Goal: Task Accomplishment & Management: Use online tool/utility

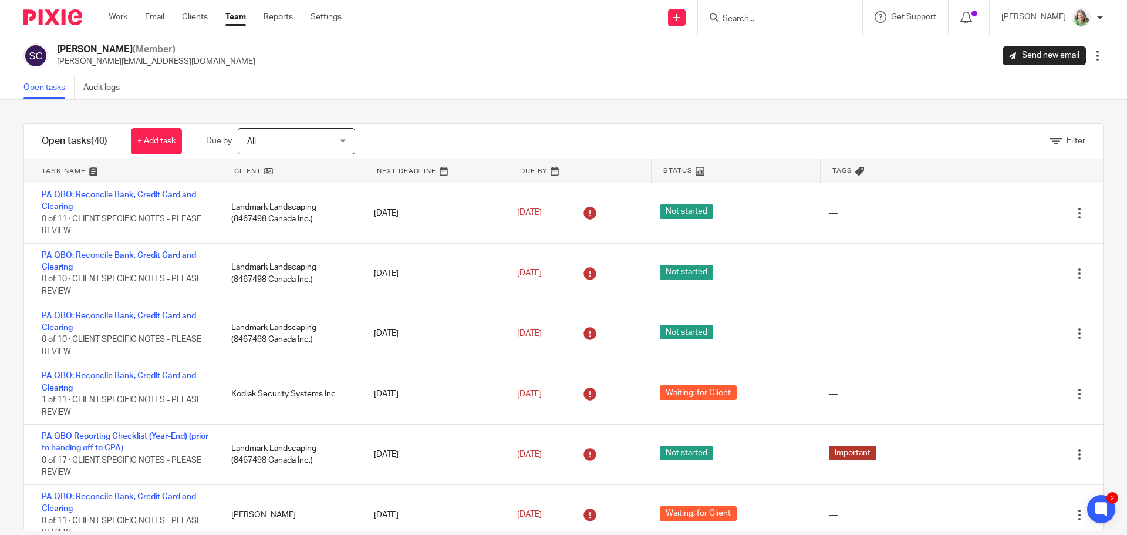
scroll to position [1729, 0]
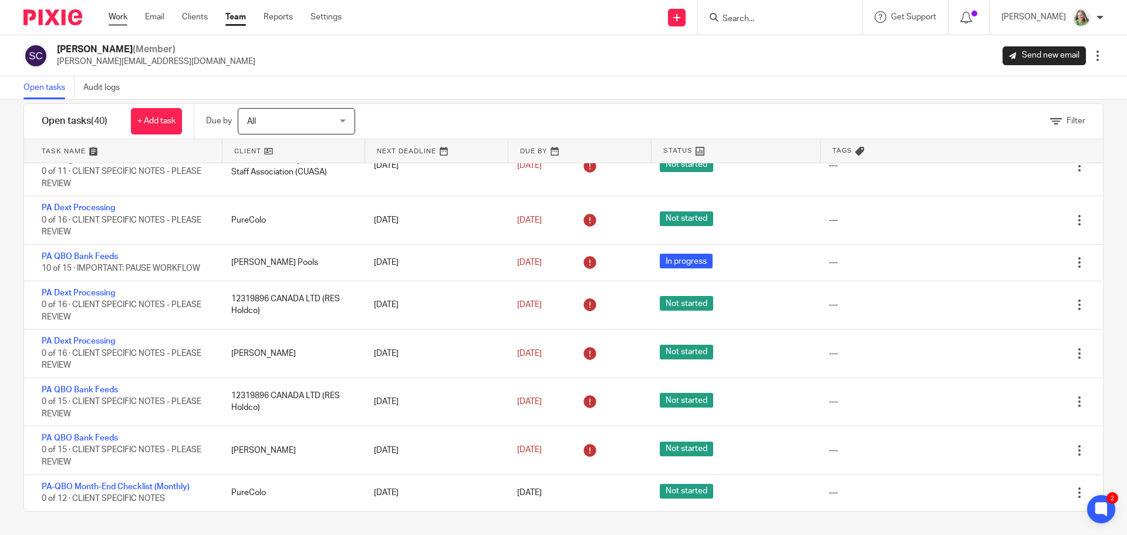
click at [114, 13] on link "Work" at bounding box center [118, 17] width 19 height 12
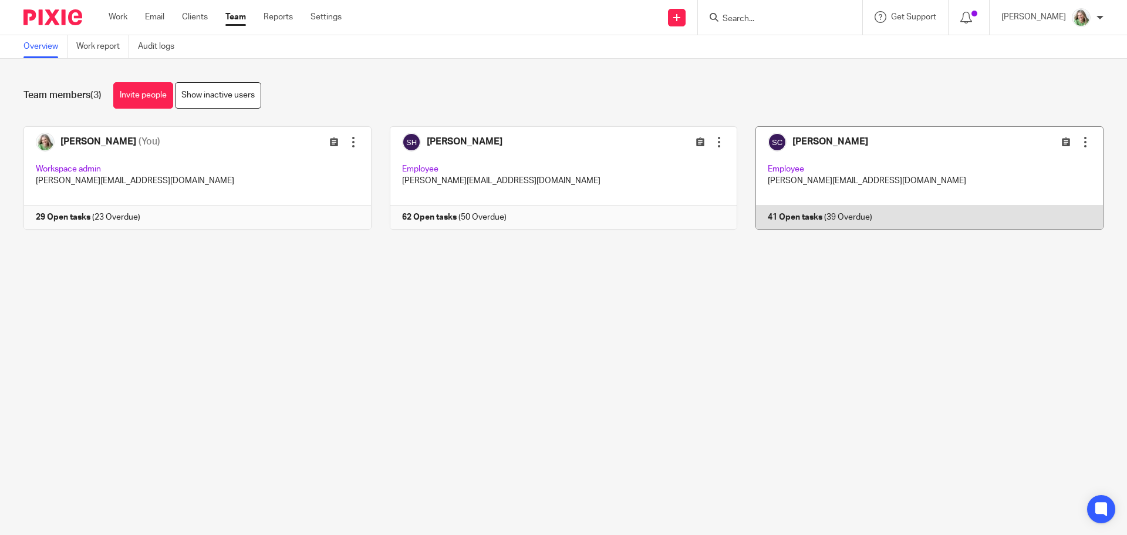
click at [908, 183] on link at bounding box center [920, 177] width 366 height 103
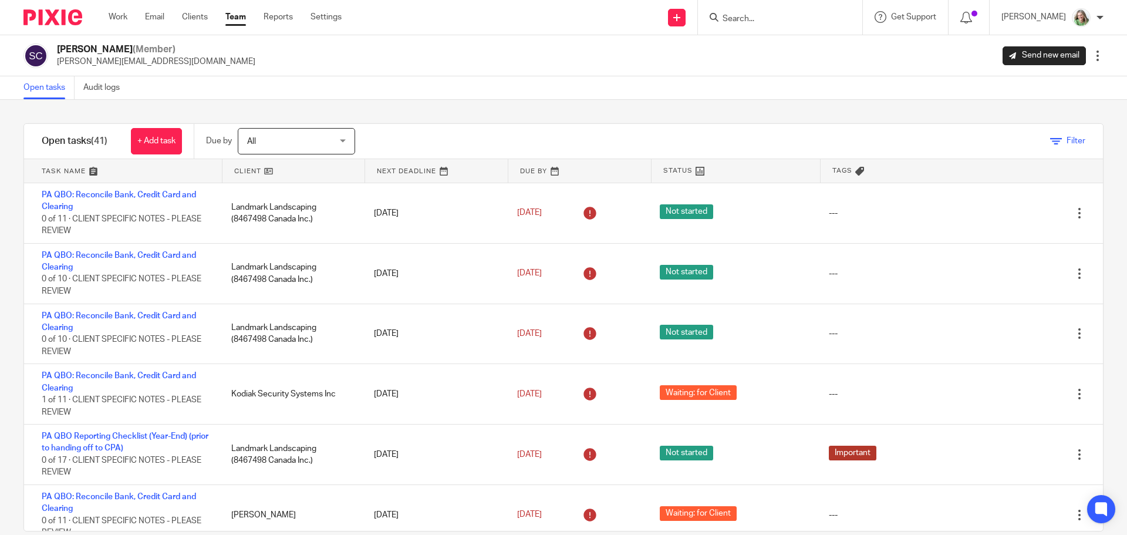
click at [1050, 141] on icon at bounding box center [1056, 142] width 12 height 12
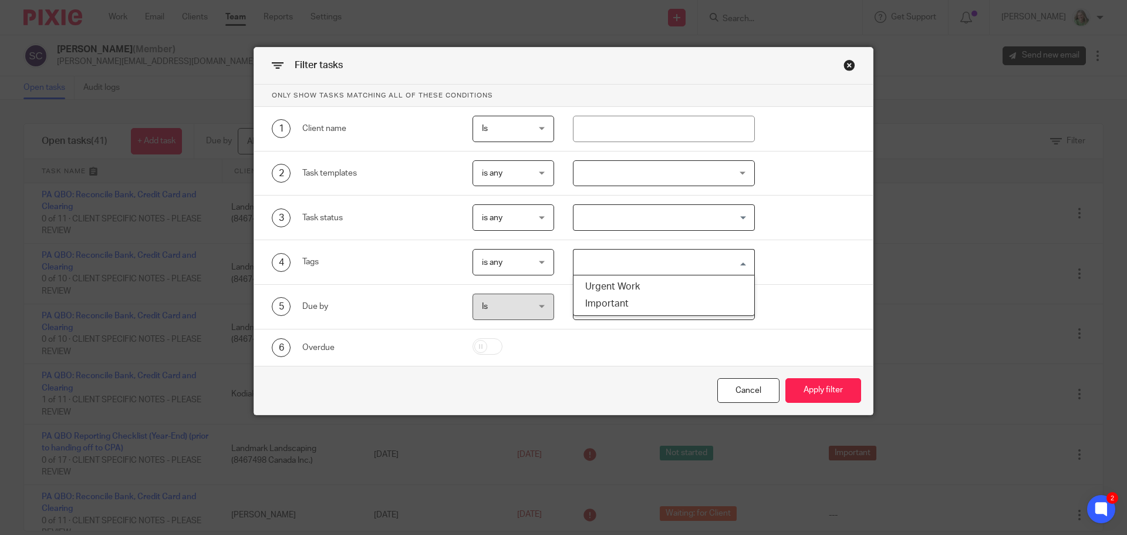
click at [588, 254] on input "Search for option" at bounding box center [662, 262] width 174 height 21
click at [596, 281] on li "Urgent Work" at bounding box center [663, 286] width 181 height 17
click at [812, 386] on button "Apply filter" at bounding box center [823, 390] width 76 height 25
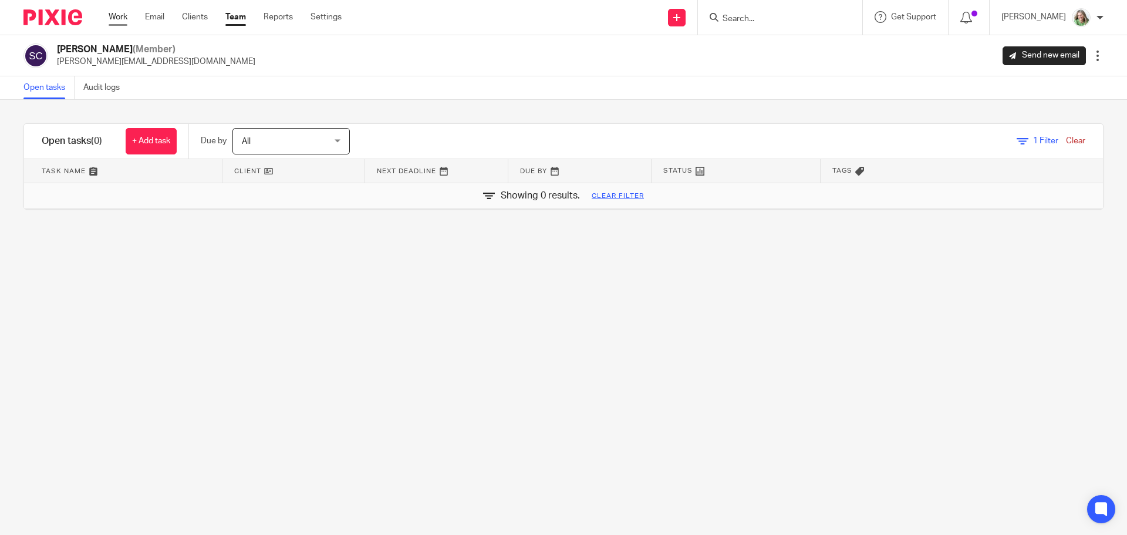
click at [117, 18] on link "Work" at bounding box center [118, 17] width 19 height 12
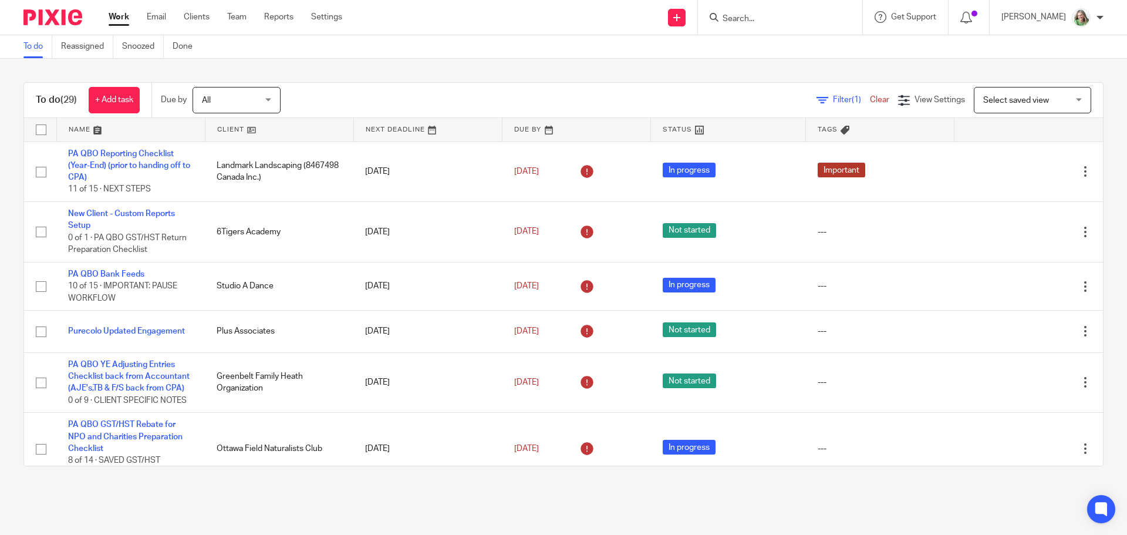
click at [983, 100] on span "Select saved view" at bounding box center [1016, 100] width 66 height 8
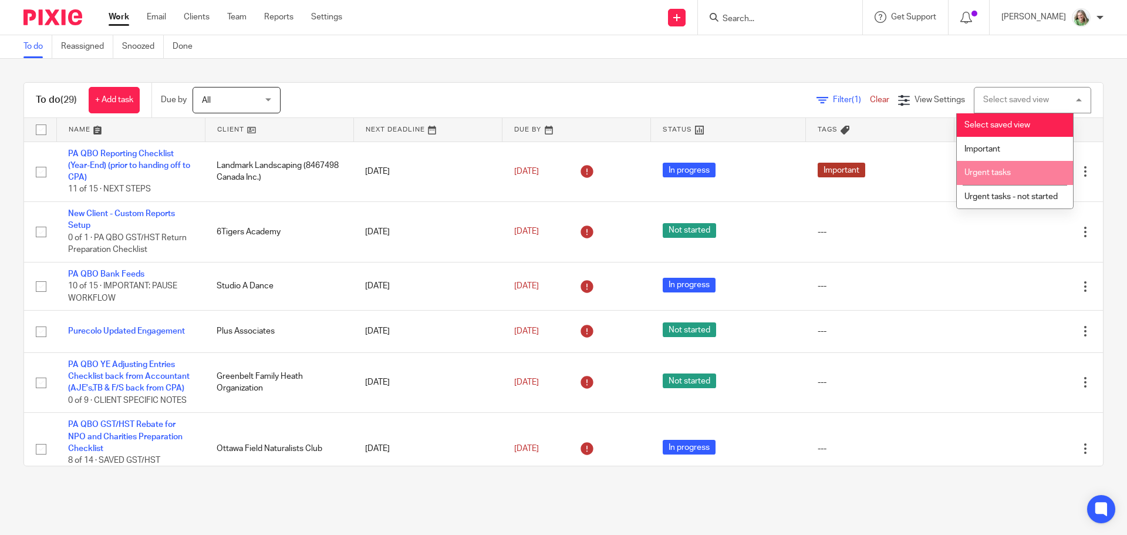
click at [979, 169] on span "Urgent tasks" at bounding box center [987, 172] width 46 height 8
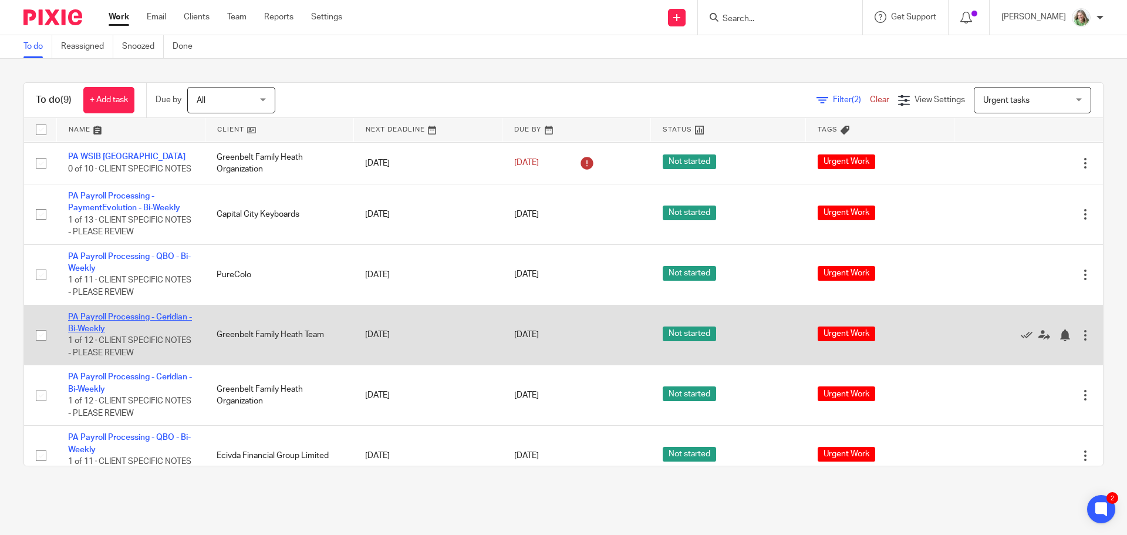
scroll to position [113, 0]
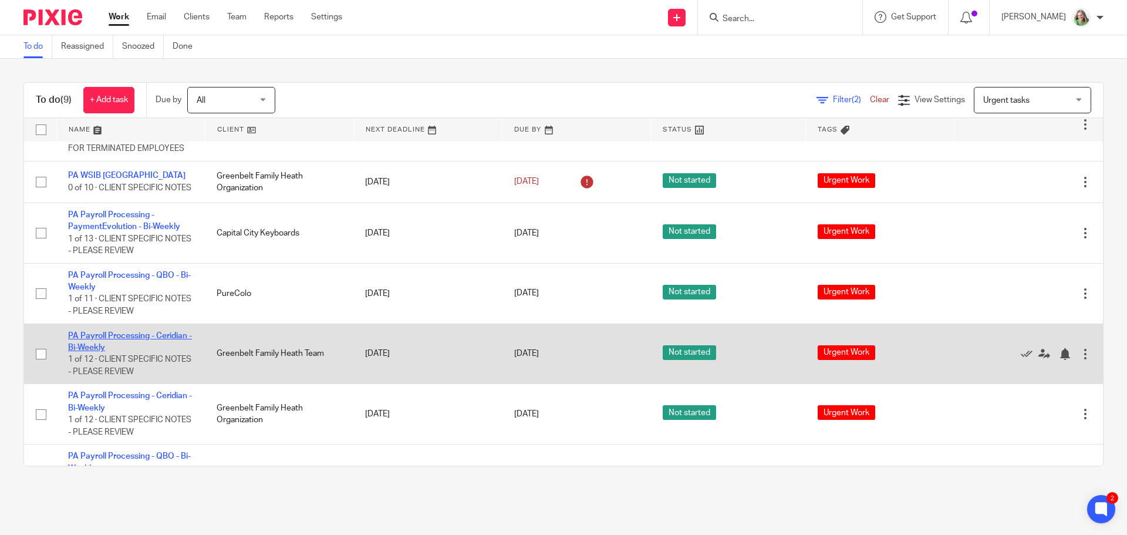
click at [116, 342] on link "PA Payroll Processing - Ceridian - Bi-Weekly" at bounding box center [130, 342] width 124 height 20
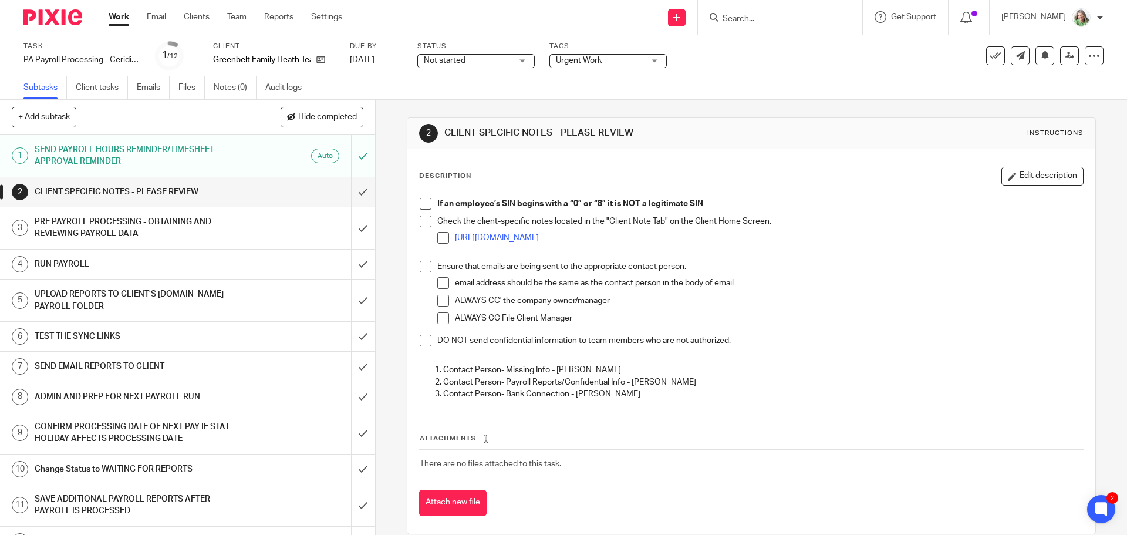
drag, startPoint x: 421, startPoint y: 204, endPoint x: 418, endPoint y: 211, distance: 7.6
click at [421, 204] on span at bounding box center [426, 204] width 12 height 12
click at [424, 219] on span at bounding box center [426, 221] width 12 height 12
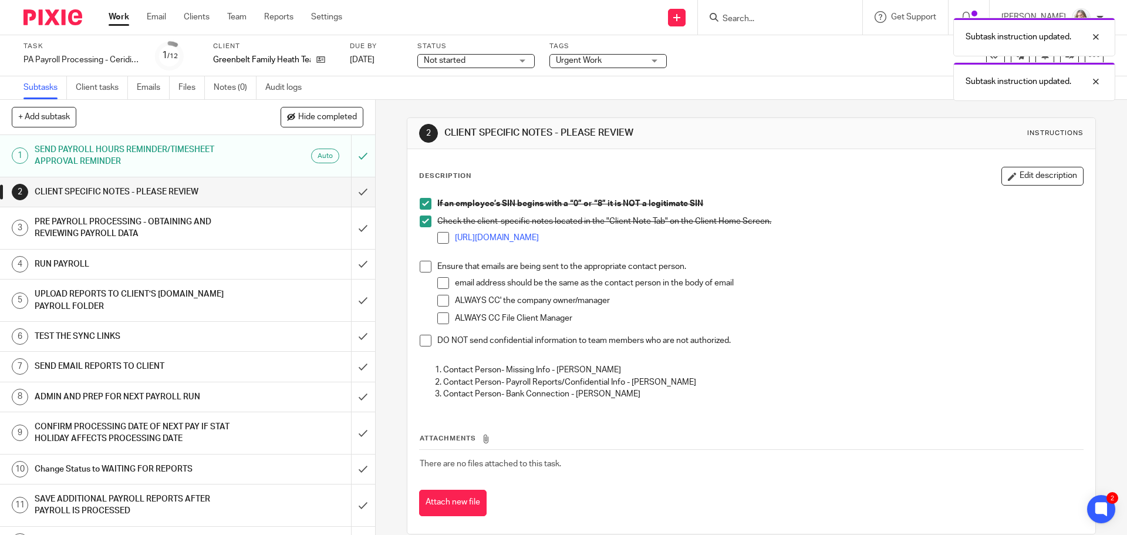
click at [423, 268] on span at bounding box center [426, 267] width 12 height 12
click at [424, 337] on span at bounding box center [426, 341] width 12 height 12
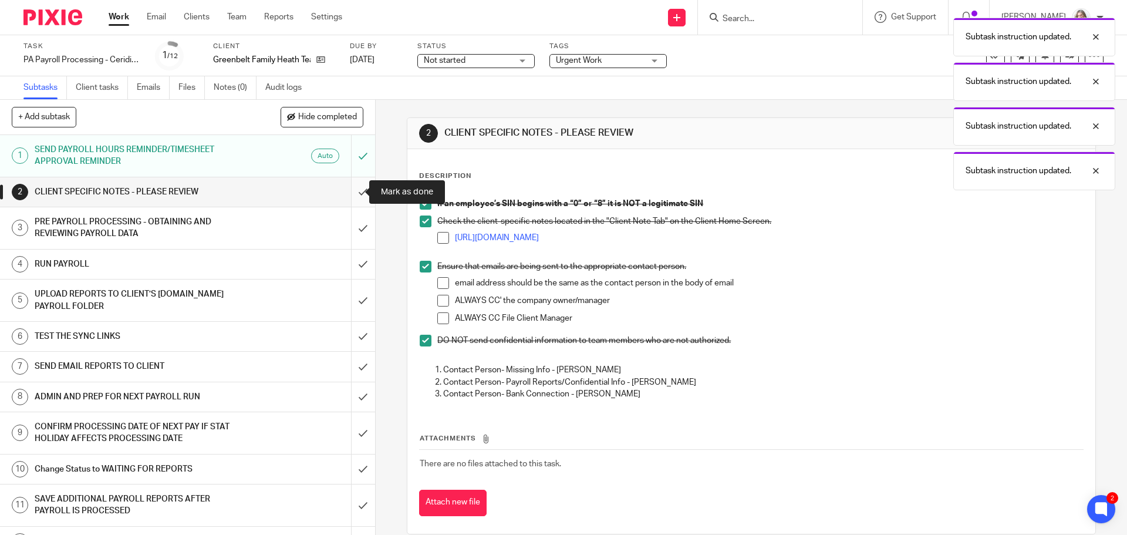
click at [352, 189] on input "submit" at bounding box center [187, 191] width 375 height 29
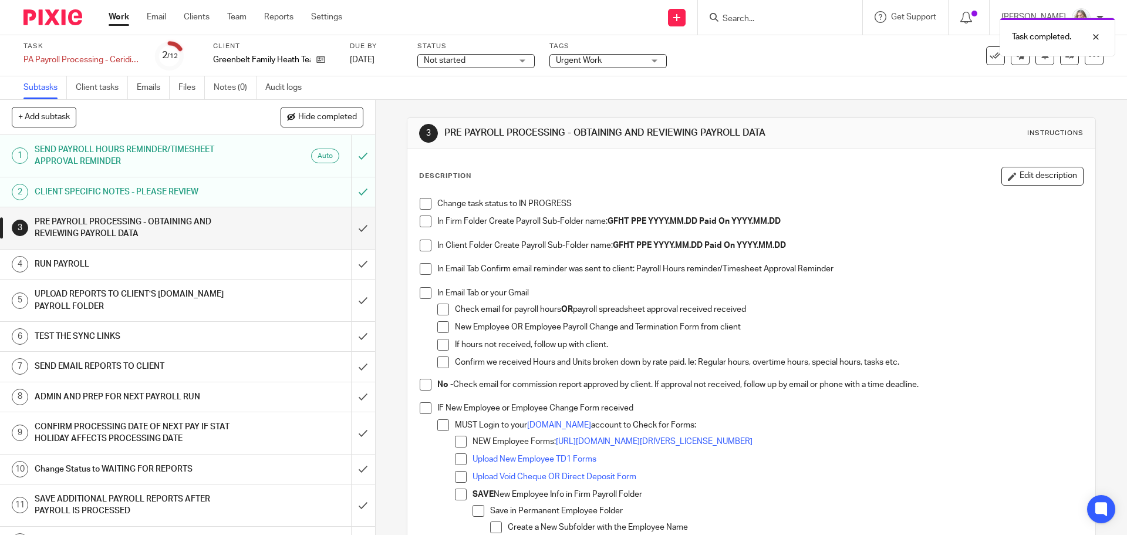
click at [421, 204] on span at bounding box center [426, 204] width 12 height 12
click at [421, 221] on span at bounding box center [426, 221] width 12 height 12
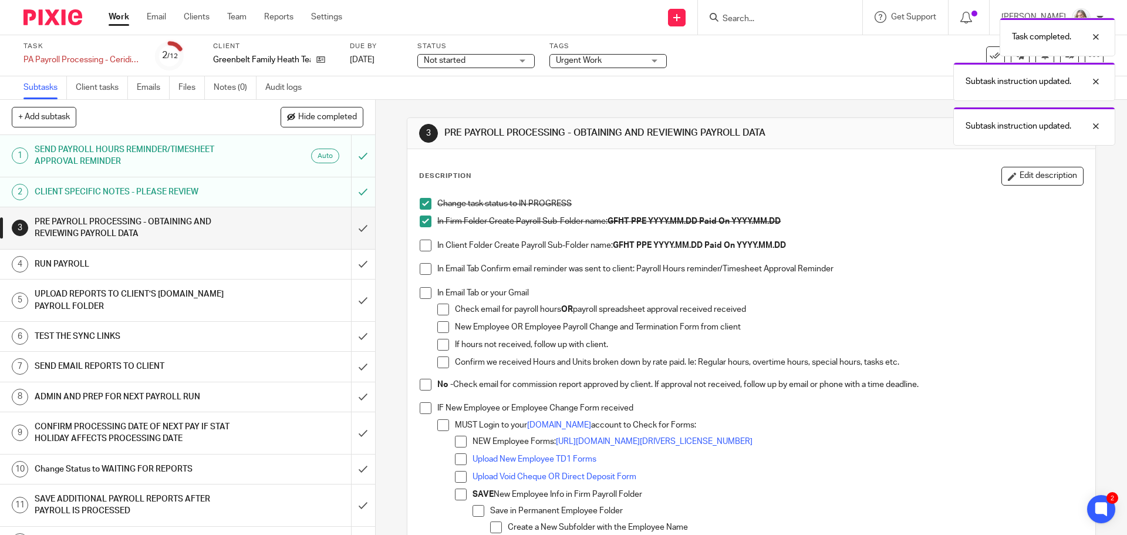
click at [420, 244] on span at bounding box center [426, 245] width 12 height 12
click at [421, 265] on span at bounding box center [426, 269] width 12 height 12
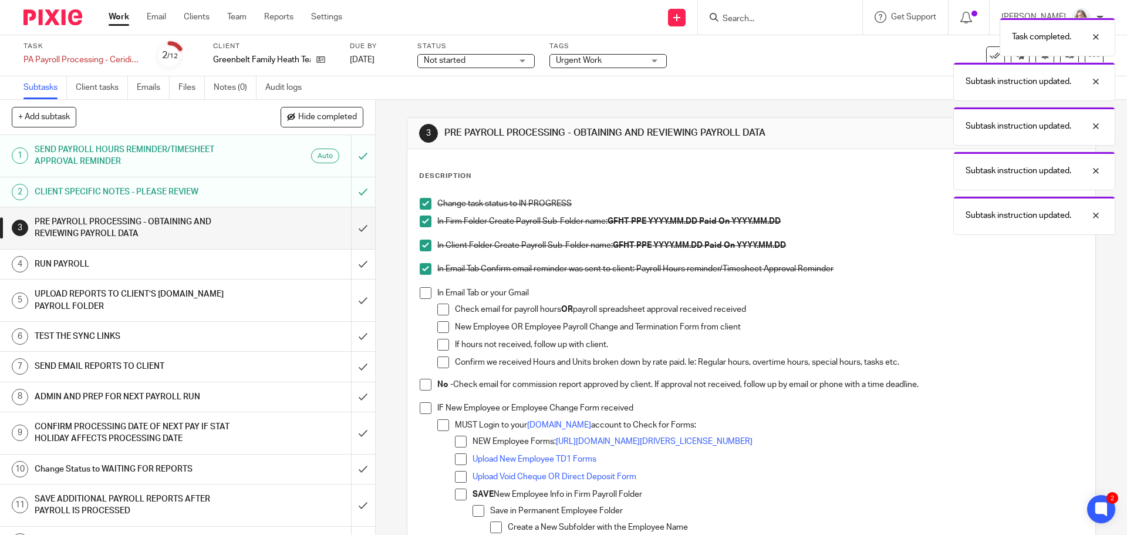
click at [423, 288] on span at bounding box center [426, 293] width 12 height 12
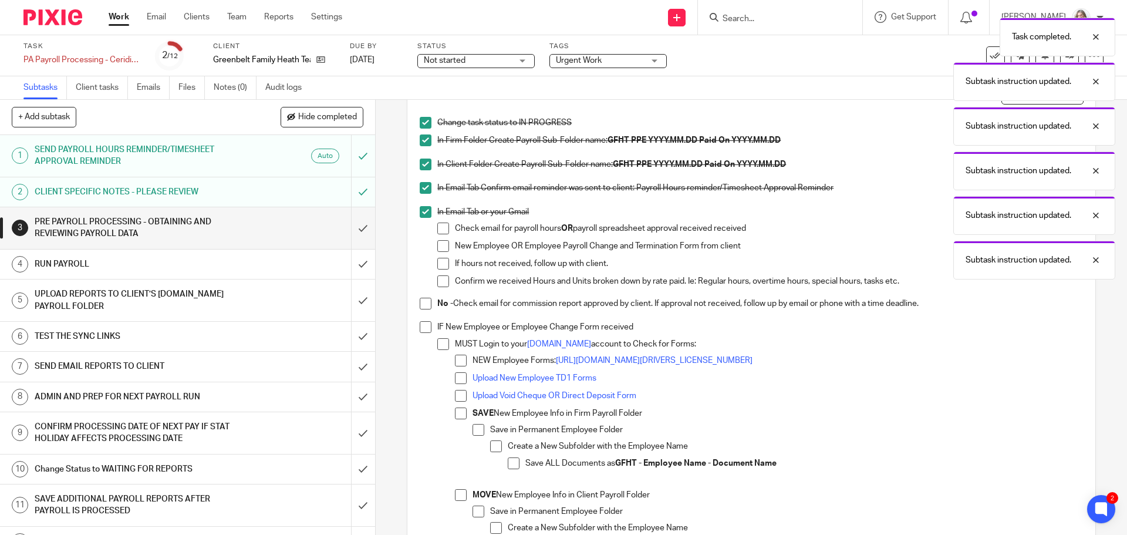
scroll to position [117, 0]
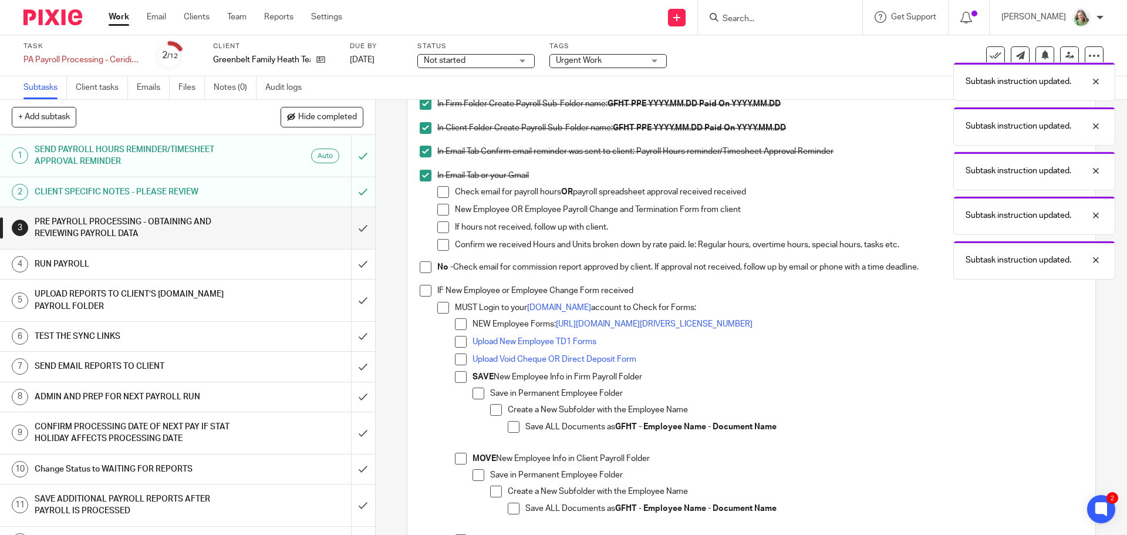
click at [420, 265] on span at bounding box center [426, 267] width 12 height 12
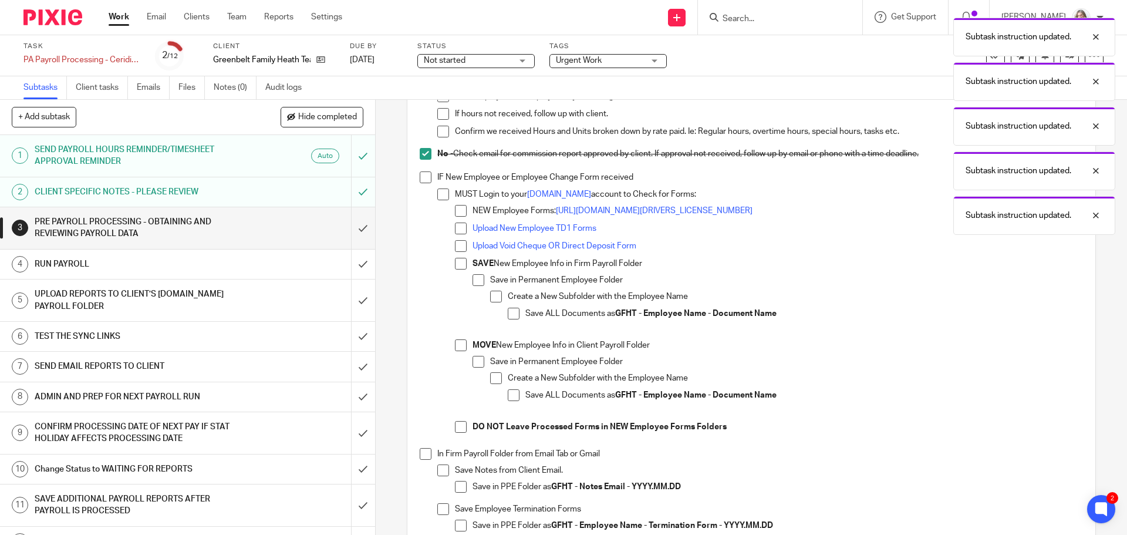
scroll to position [235, 0]
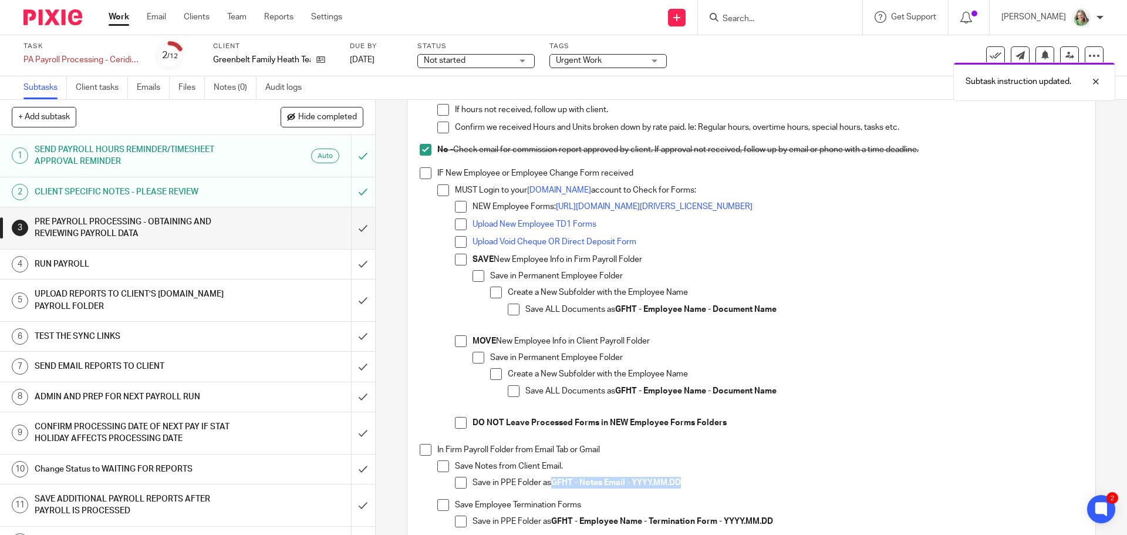
drag, startPoint x: 681, startPoint y: 481, endPoint x: 551, endPoint y: 487, distance: 129.9
click at [551, 487] on p "Save in PPE Folder as GFHT - Notes Email - YYYY.MM.DD" at bounding box center [777, 483] width 610 height 12
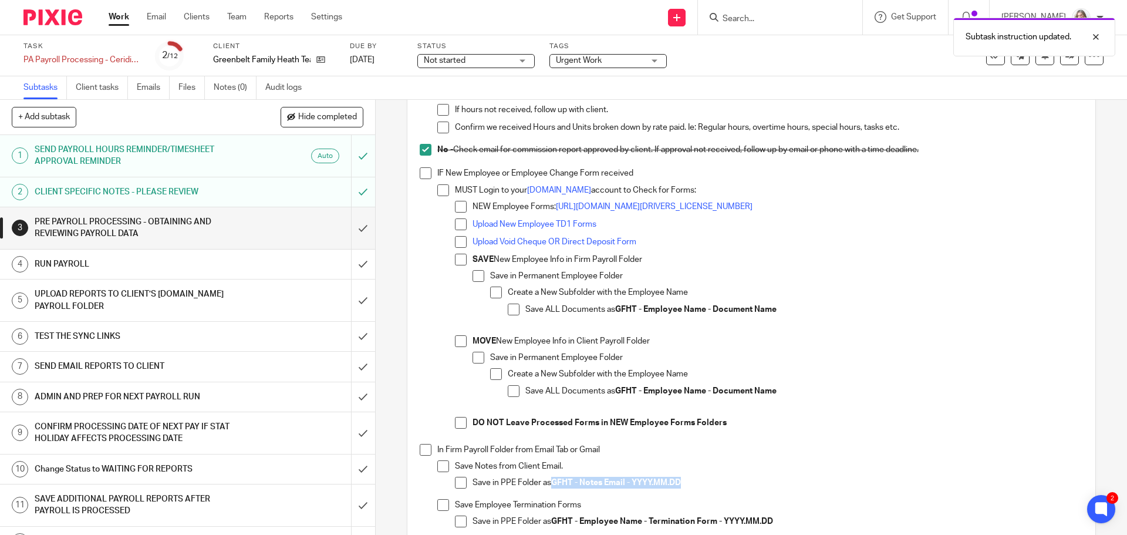
copy strong "GFHT - Notes Email - YYYY.MM.DD"
click at [455, 484] on span at bounding box center [461, 483] width 12 height 12
click at [425, 451] on span at bounding box center [426, 450] width 12 height 12
click at [681, 208] on link "https://ln5.sync.com/dl/072149510#pjquf44q-xdsrii4w-2tzrjfch-ukx382iz" at bounding box center [654, 206] width 197 height 8
click at [455, 202] on span at bounding box center [461, 207] width 12 height 12
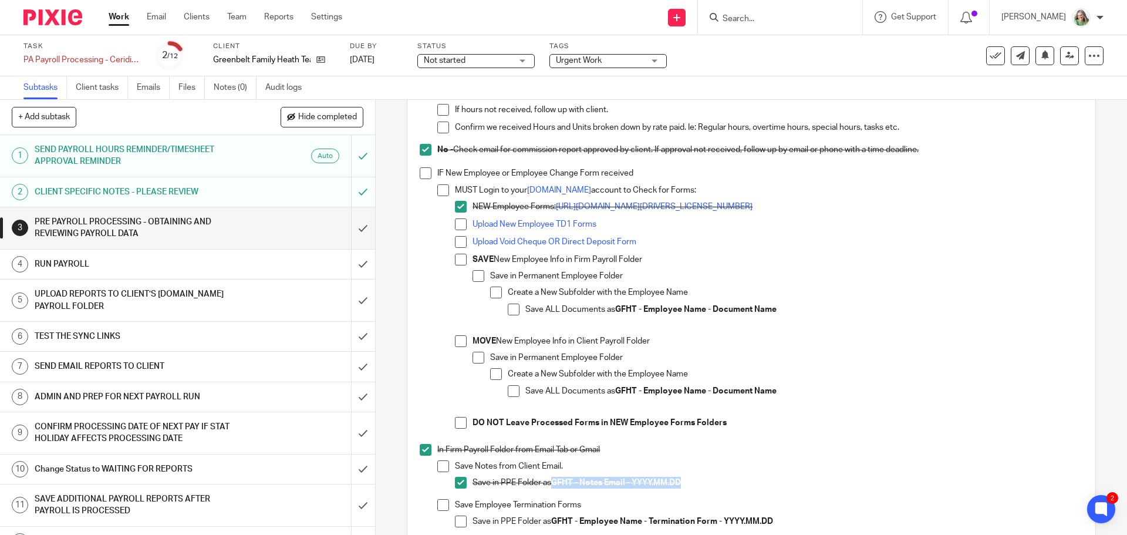
click at [440, 190] on span at bounding box center [443, 190] width 12 height 12
click at [420, 175] on span at bounding box center [426, 173] width 12 height 12
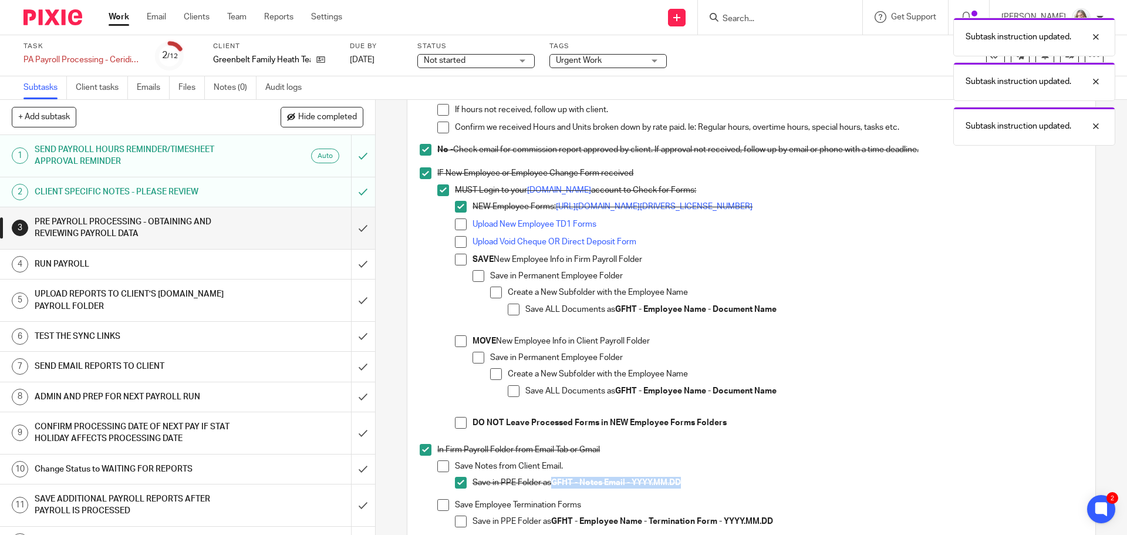
click at [457, 343] on span at bounding box center [461, 341] width 12 height 12
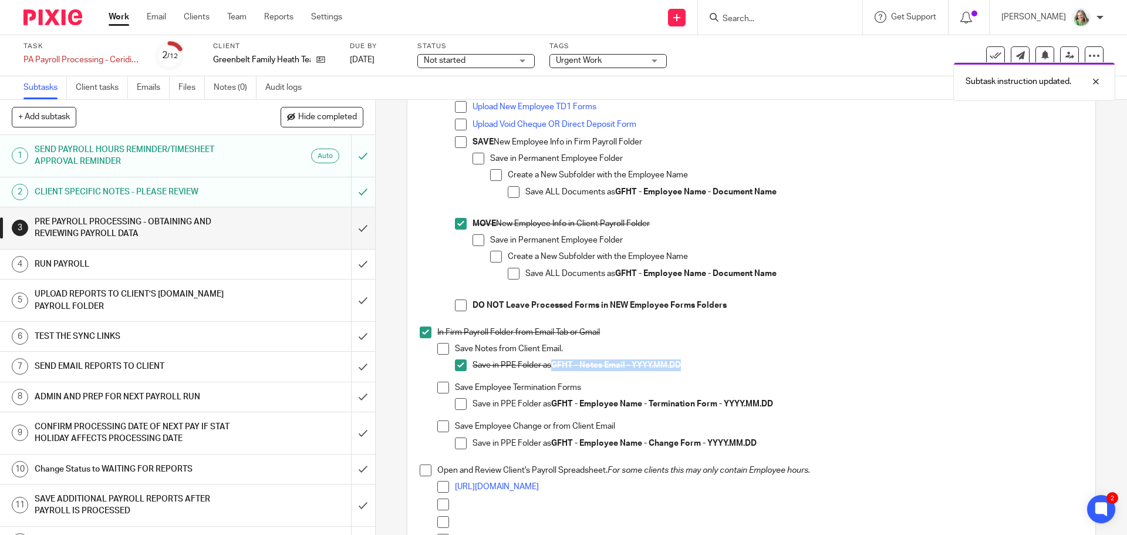
scroll to position [293, 0]
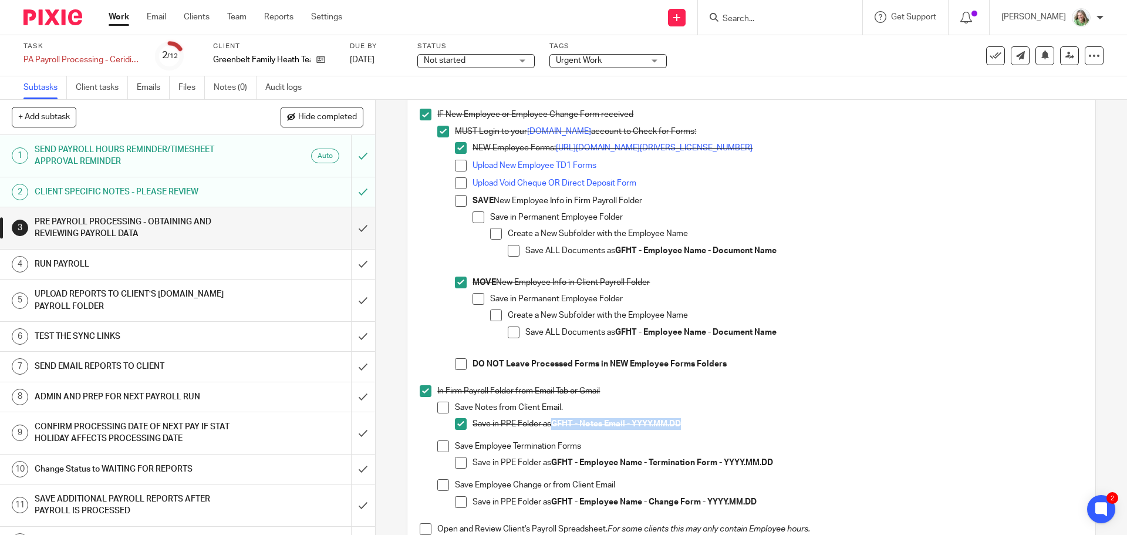
click at [508, 249] on span at bounding box center [514, 251] width 12 height 12
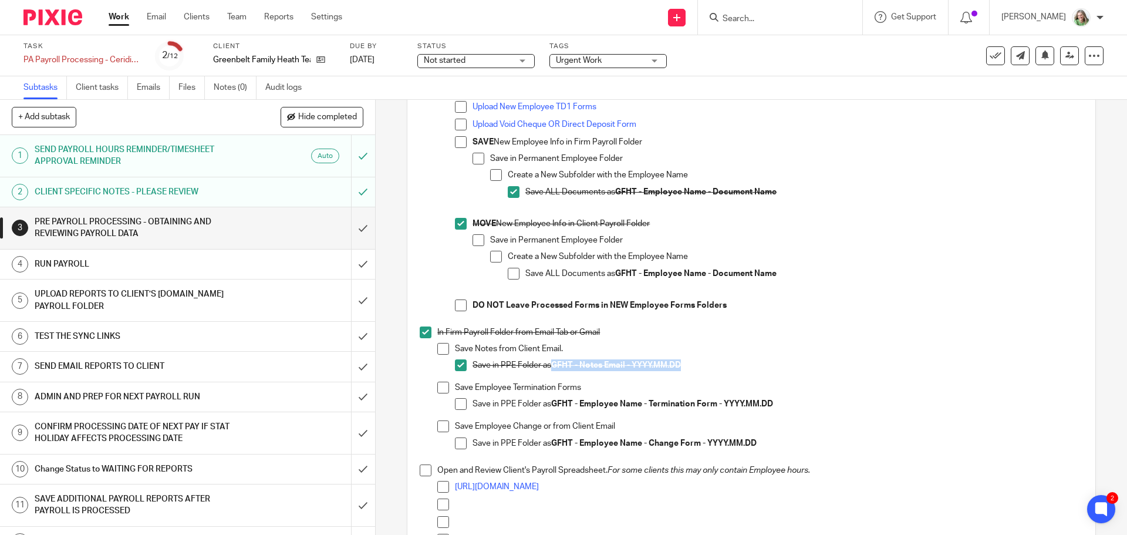
click at [439, 422] on span at bounding box center [443, 426] width 12 height 12
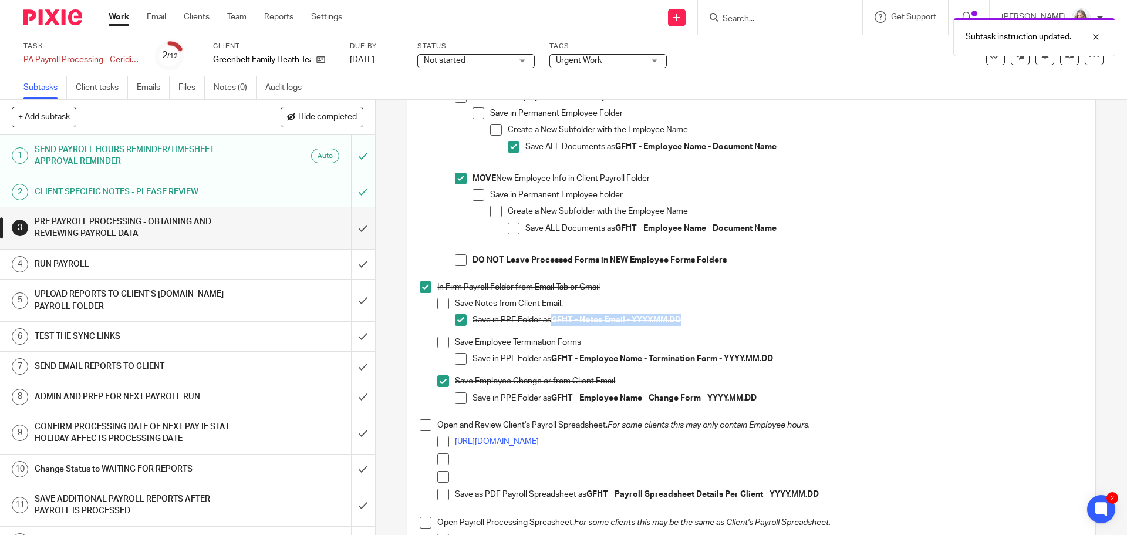
scroll to position [411, 0]
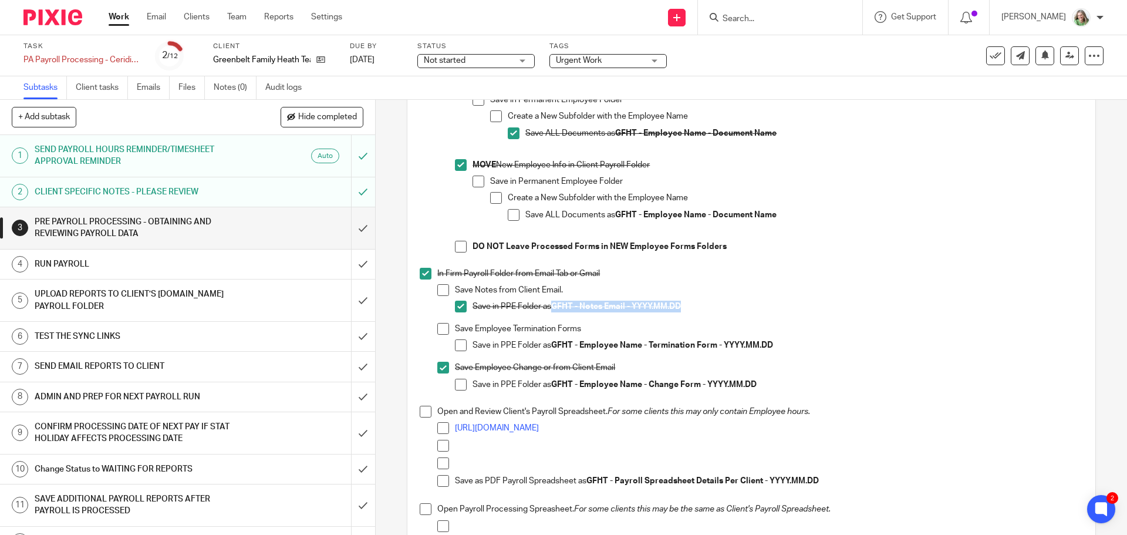
click at [424, 415] on span at bounding box center [426, 412] width 12 height 12
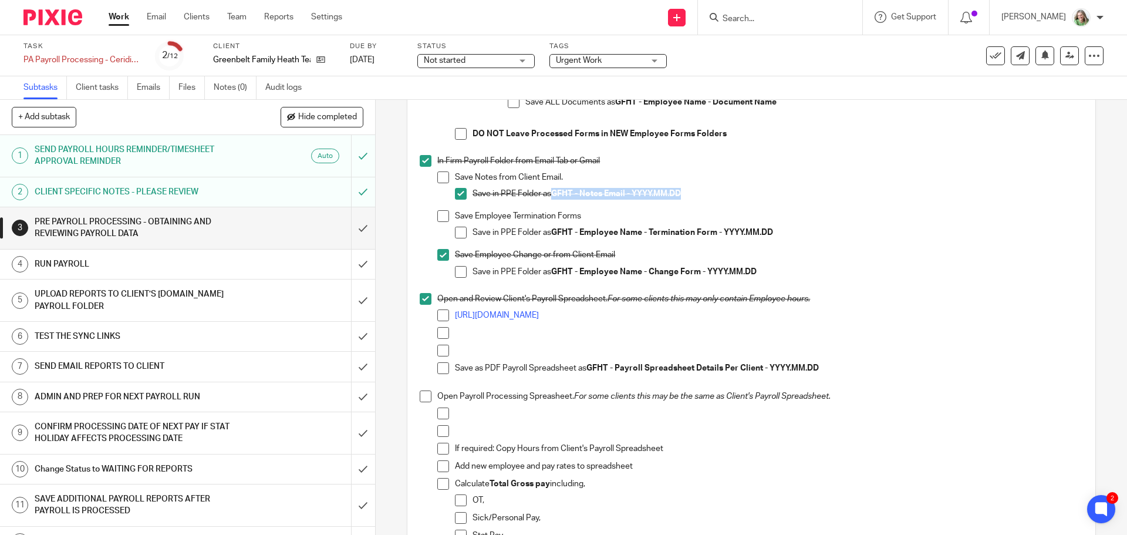
scroll to position [528, 0]
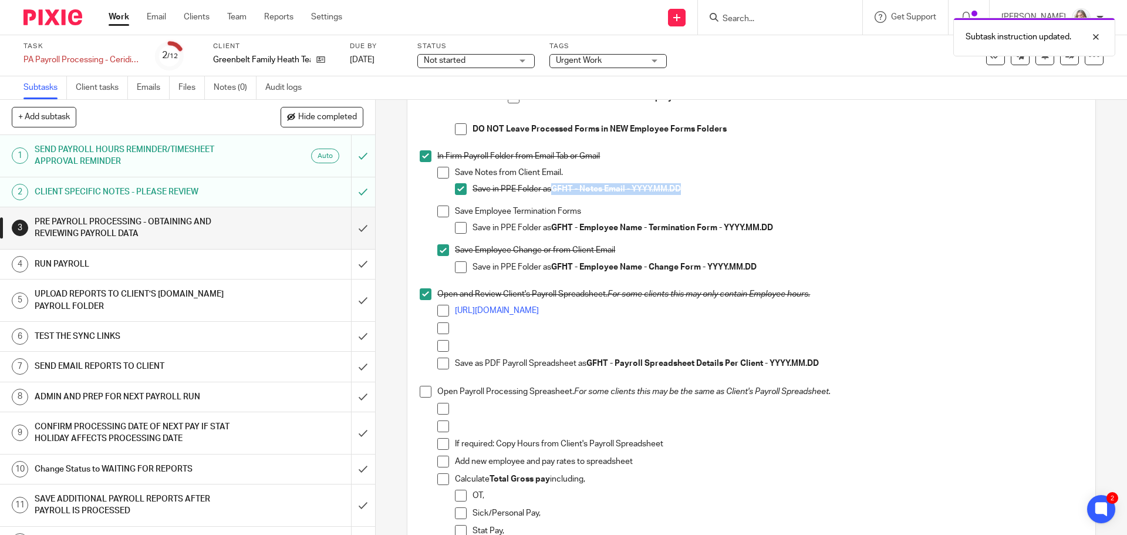
click at [423, 393] on span at bounding box center [426, 392] width 12 height 12
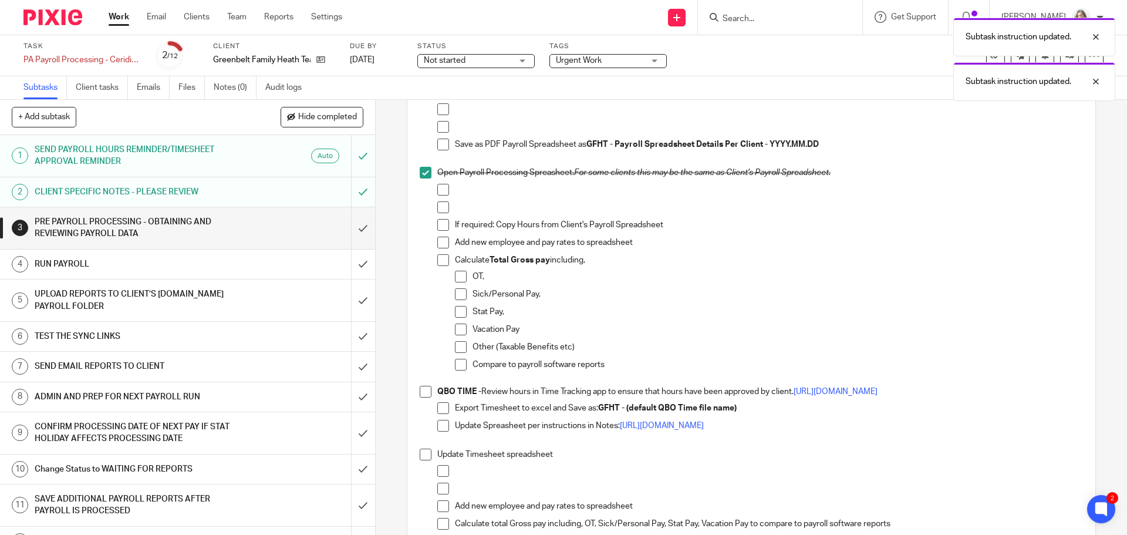
scroll to position [763, 0]
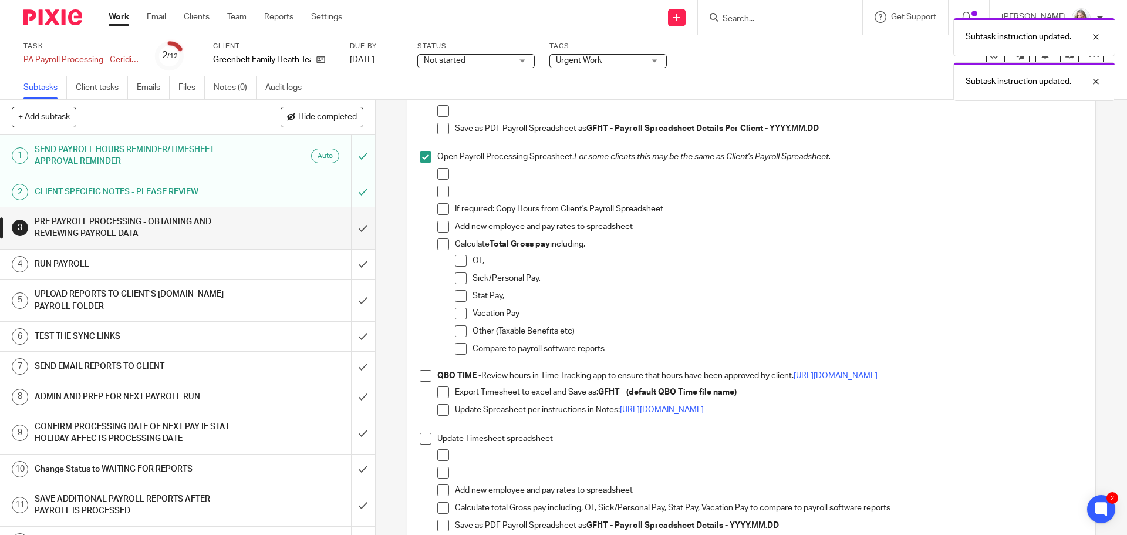
click at [422, 380] on span at bounding box center [426, 376] width 12 height 12
click at [437, 394] on span at bounding box center [443, 392] width 12 height 12
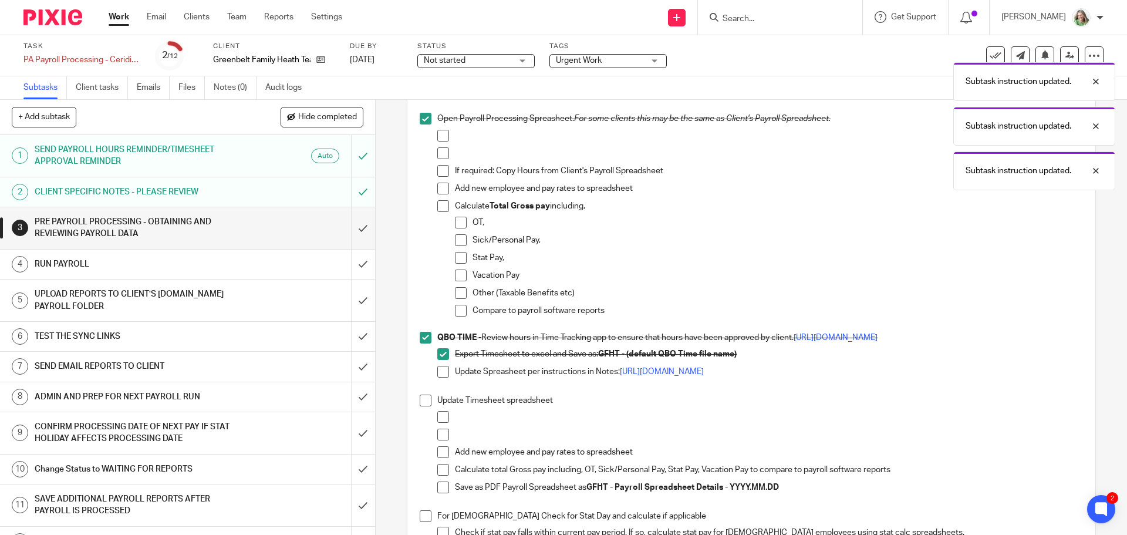
scroll to position [822, 0]
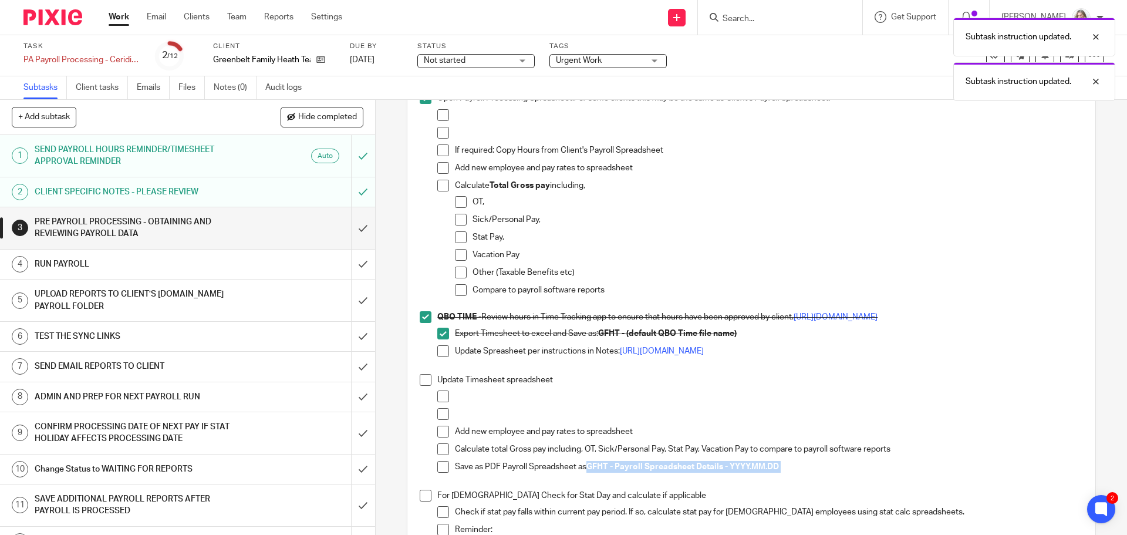
drag, startPoint x: 787, startPoint y: 467, endPoint x: 587, endPoint y: 469, distance: 199.5
click at [587, 469] on p "Save as PDF Payroll Spreadsheet as GFHT - Payroll Spreadsheet Details - YYYY.MM…" at bounding box center [768, 467] width 627 height 12
copy p "GFHT - Payroll Spreadsheet Details - YYYY.MM.DD"
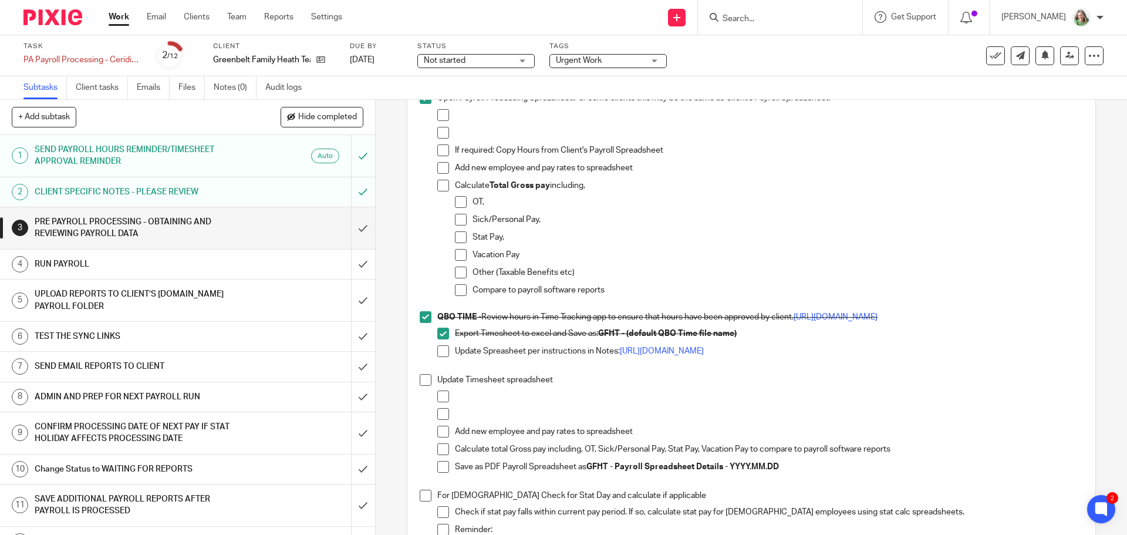
click at [437, 468] on span at bounding box center [443, 467] width 12 height 12
click at [420, 378] on span at bounding box center [426, 380] width 12 height 12
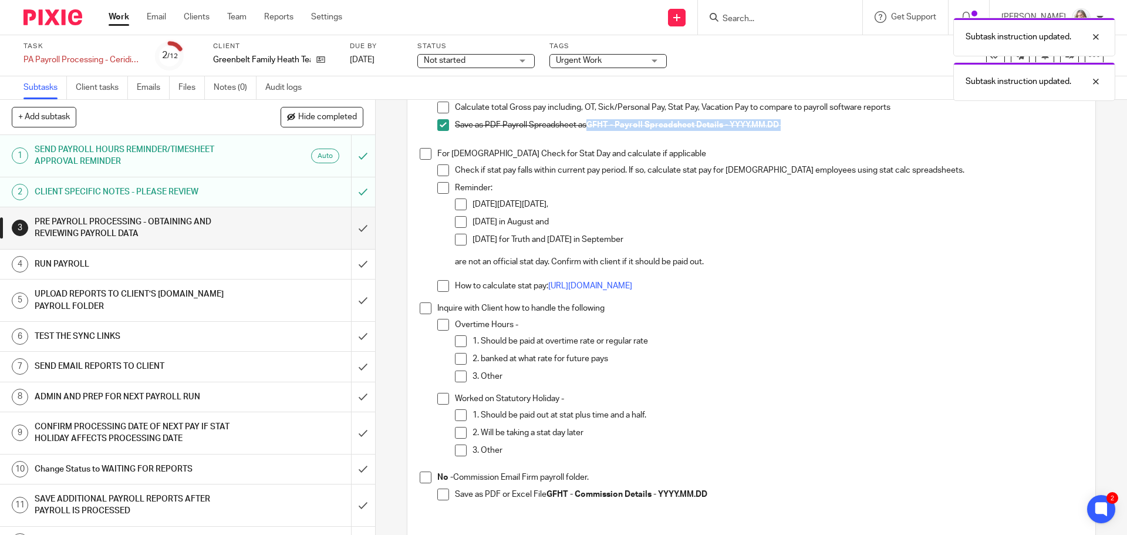
scroll to position [1174, 0]
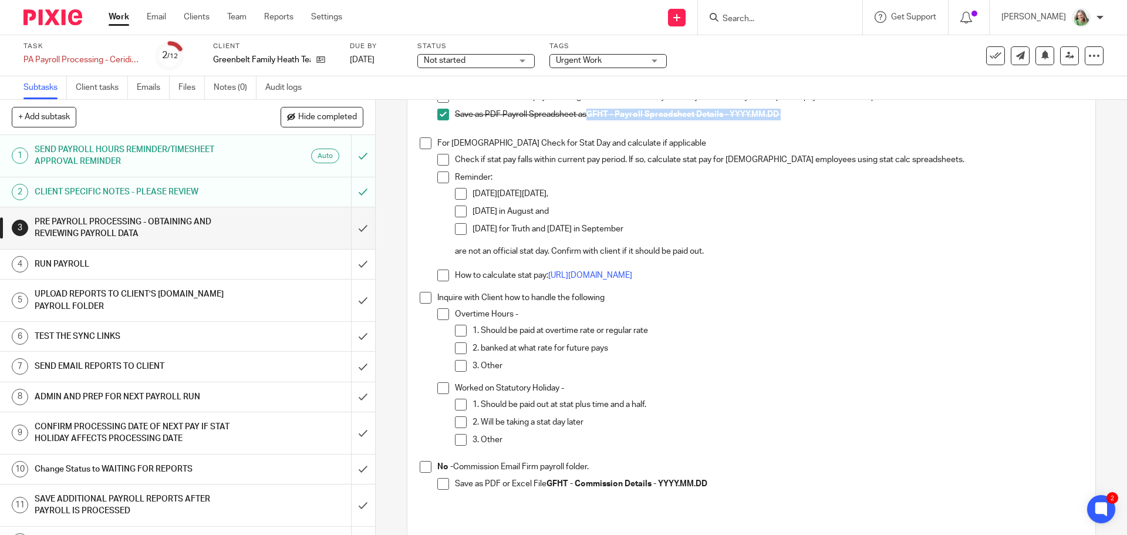
drag, startPoint x: 427, startPoint y: 146, endPoint x: 425, endPoint y: 157, distance: 11.9
click at [427, 146] on span at bounding box center [426, 143] width 12 height 12
click at [427, 305] on li "Inquire with Client how to handle the following Overtime Hours - 1. Should be p…" at bounding box center [751, 377] width 663 height 170
click at [421, 298] on span at bounding box center [426, 298] width 12 height 12
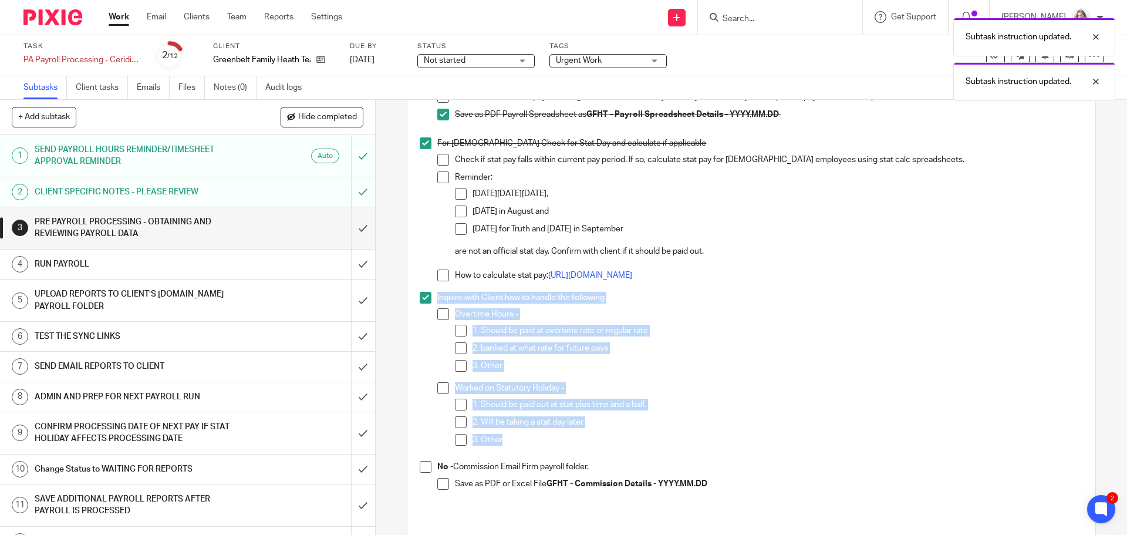
click at [420, 462] on span at bounding box center [426, 467] width 12 height 12
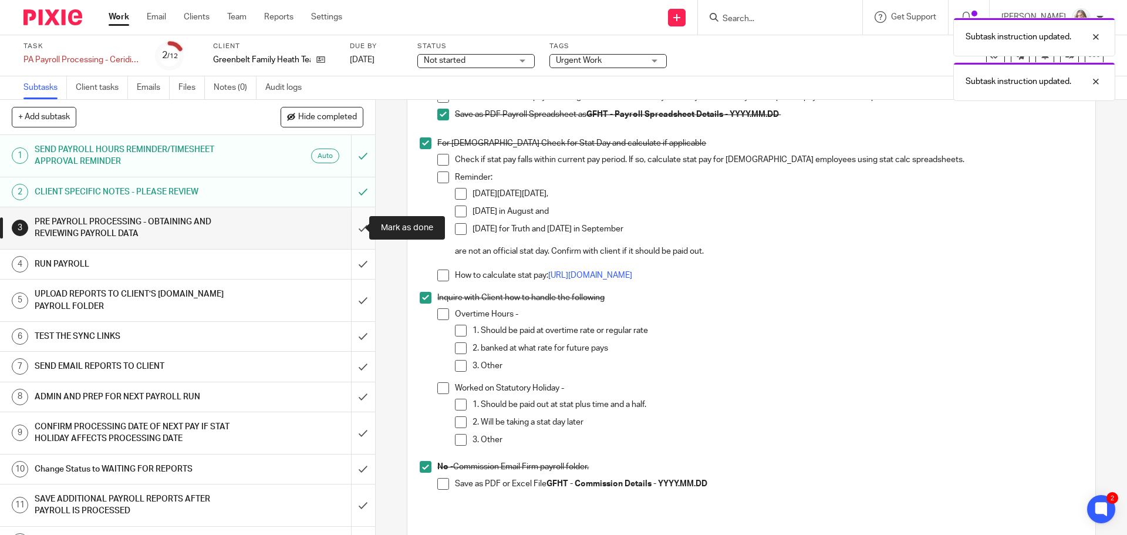
click at [347, 231] on input "submit" at bounding box center [187, 228] width 375 height 42
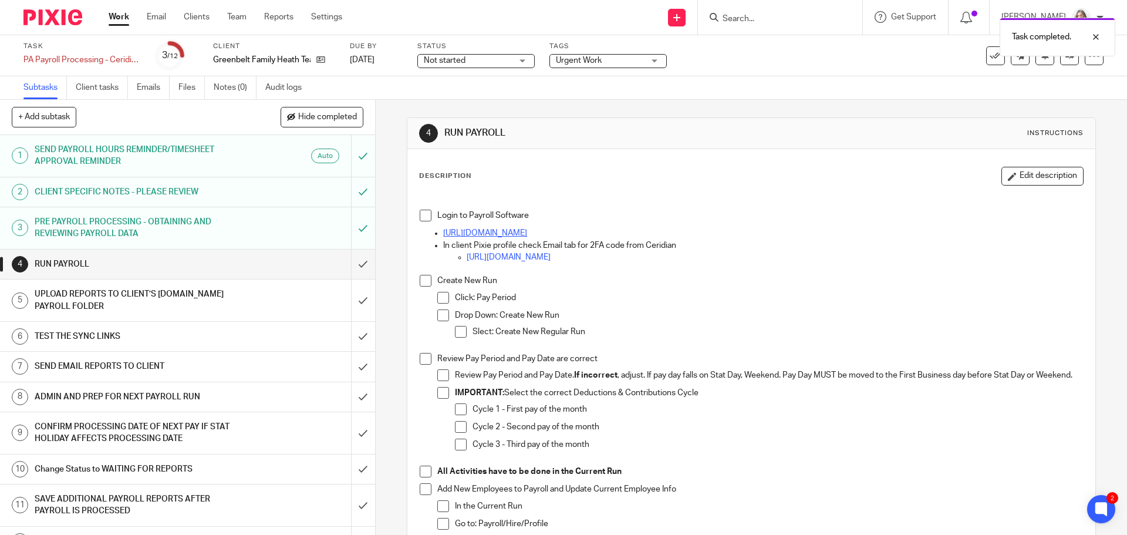
click at [484, 231] on link "[URL][DOMAIN_NAME]" at bounding box center [485, 233] width 84 height 8
drag, startPoint x: 424, startPoint y: 214, endPoint x: 423, endPoint y: 238, distance: 24.7
click at [424, 214] on span at bounding box center [426, 216] width 12 height 12
click at [211, 224] on h1 "PRE PAYROLL PROCESSING - OBTAINING AND REVIEWING PAYROLL DATA" at bounding box center [136, 228] width 203 height 30
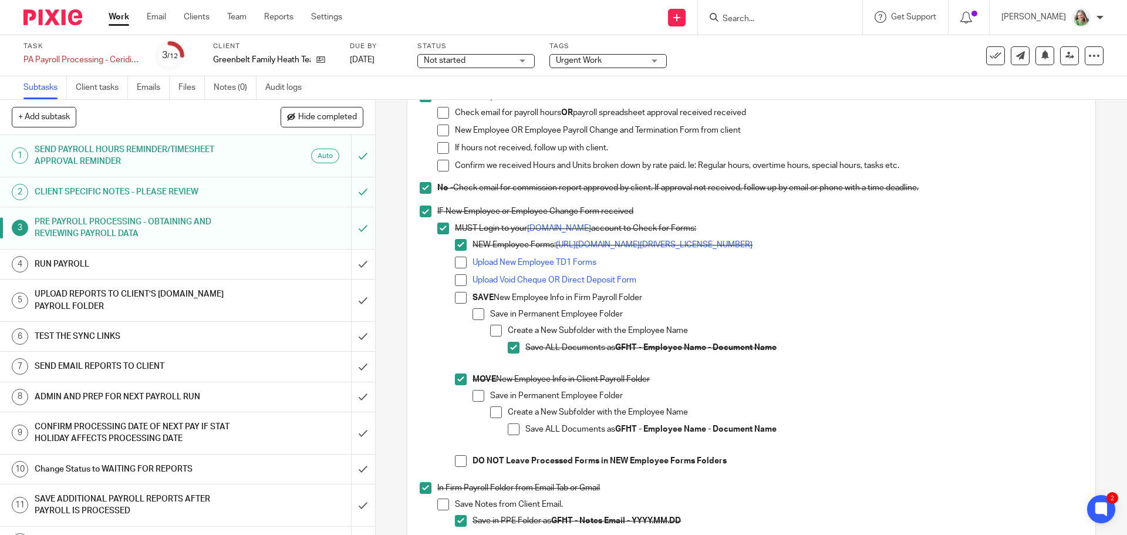
scroll to position [176, 0]
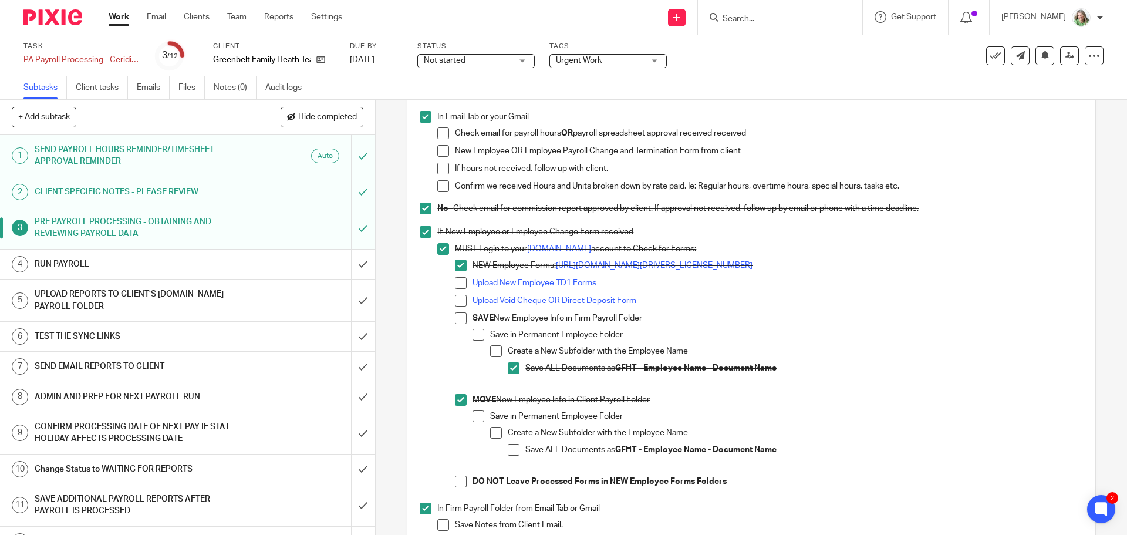
click at [179, 266] on h1 "RUN PAYROLL" at bounding box center [136, 264] width 203 height 18
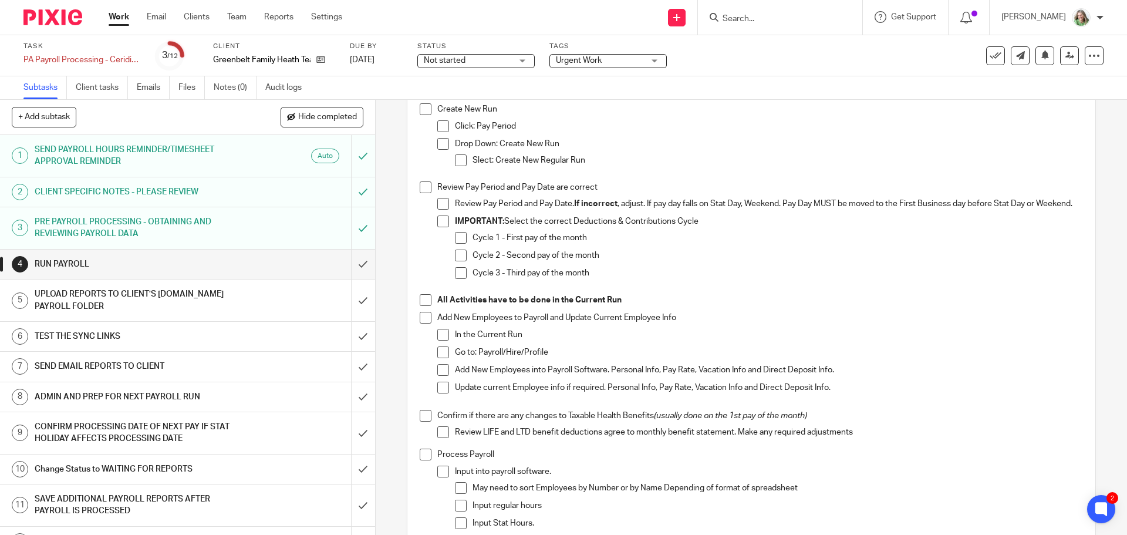
scroll to position [176, 0]
